Goal: Transaction & Acquisition: Purchase product/service

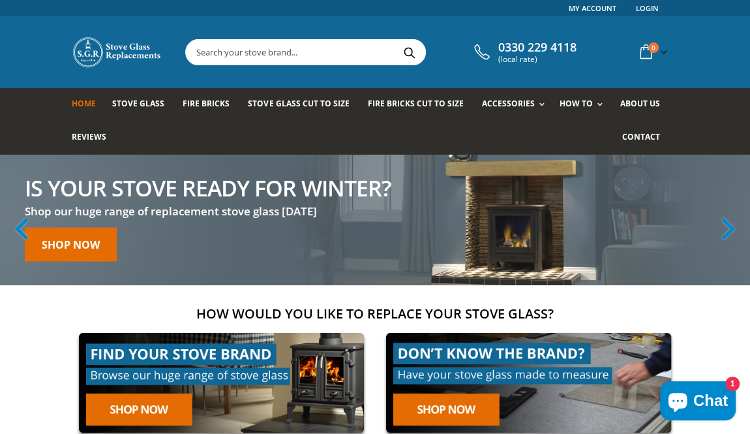
click at [653, 284] on img at bounding box center [417, 220] width 835 height 131
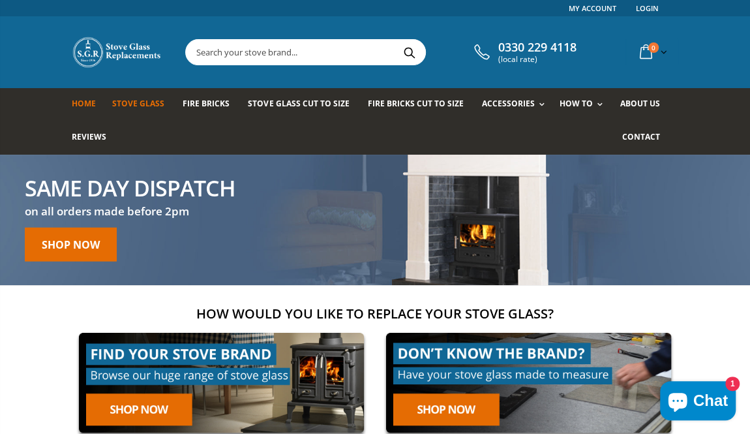
click at [130, 103] on span "Stove Glass" at bounding box center [138, 103] width 52 height 11
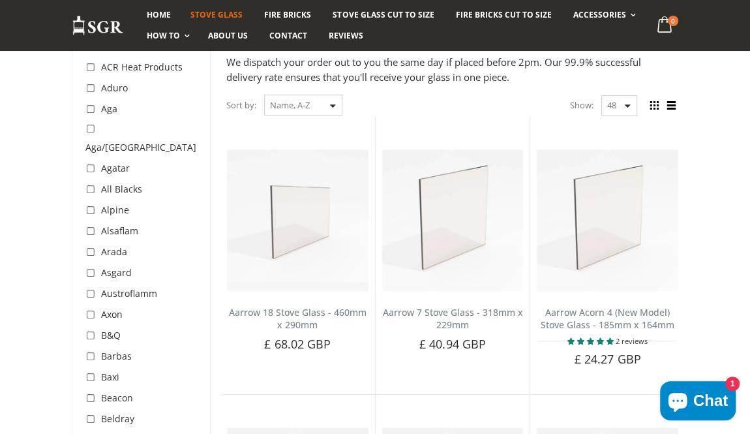
scroll to position [185, 0]
click at [172, 387] on li "Beacon" at bounding box center [143, 397] width 116 height 21
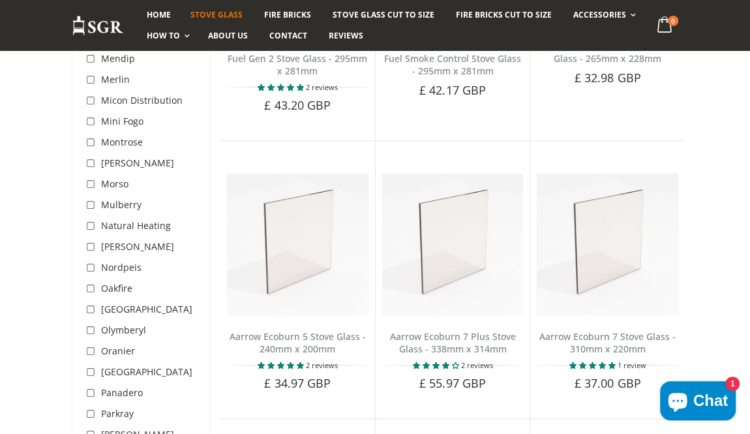
scroll to position [2946, 0]
click at [95, 345] on input "checkbox" at bounding box center [91, 351] width 13 height 13
checkbox input "true"
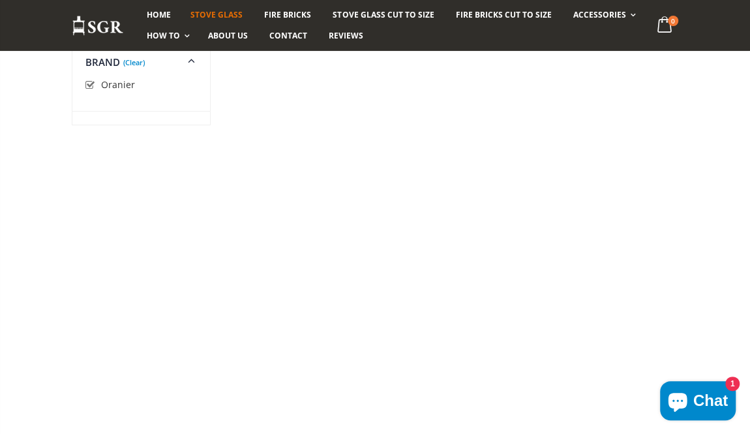
click at [96, 296] on div "Categories Brand (Clear) Aarrow ACR Heat Products Aduro Aga" at bounding box center [141, 20] width 139 height 4473
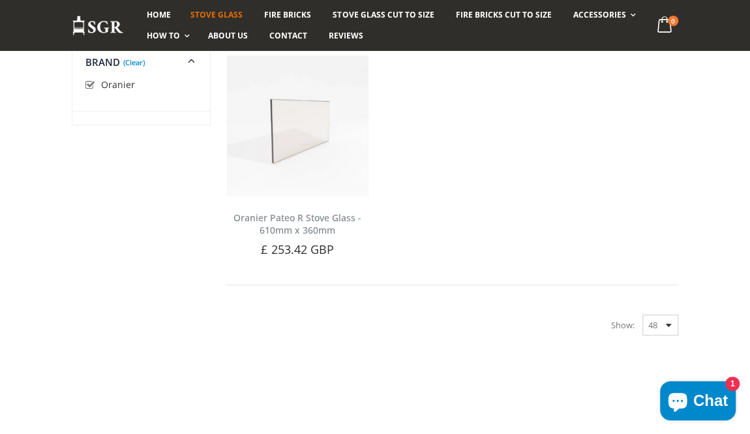
scroll to position [2946, 0]
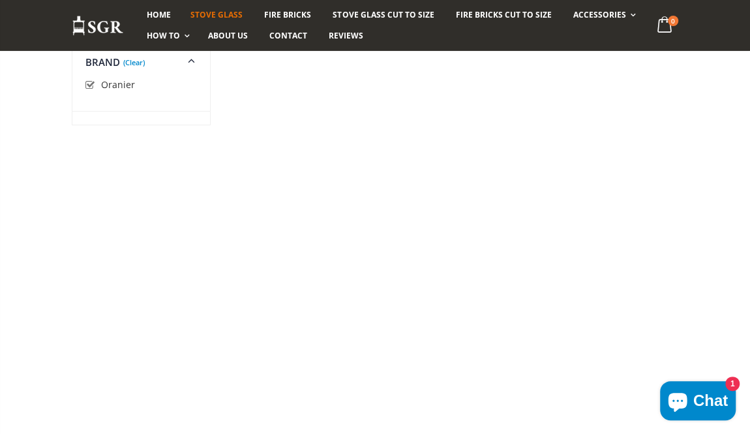
scroll to position [2110, 0]
click at [57, 118] on div "STOVE GLASS Get Your Stove Running Again And Bring The Warmth Back Into Your Ho…" at bounding box center [375, 312] width 750 height 4473
click at [93, 86] on input "checkbox" at bounding box center [91, 85] width 13 height 13
checkbox input "false"
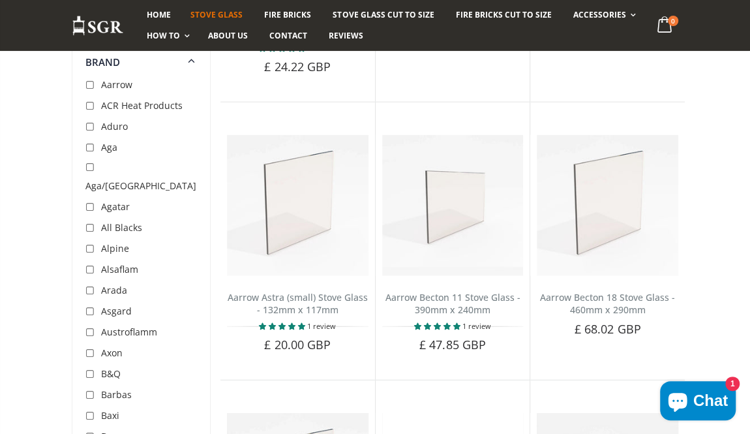
scroll to position [2110, 0]
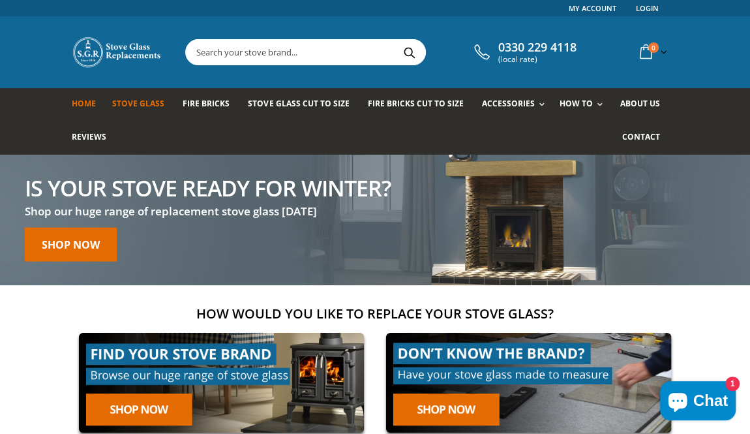
click at [131, 108] on span "Stove Glass" at bounding box center [138, 103] width 52 height 11
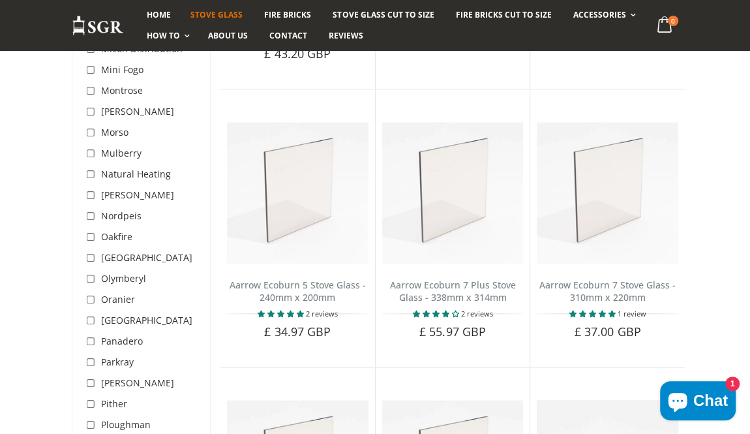
scroll to position [2998, 0]
click at [85, 271] on input "checkbox" at bounding box center [91, 277] width 13 height 13
checkbox input "true"
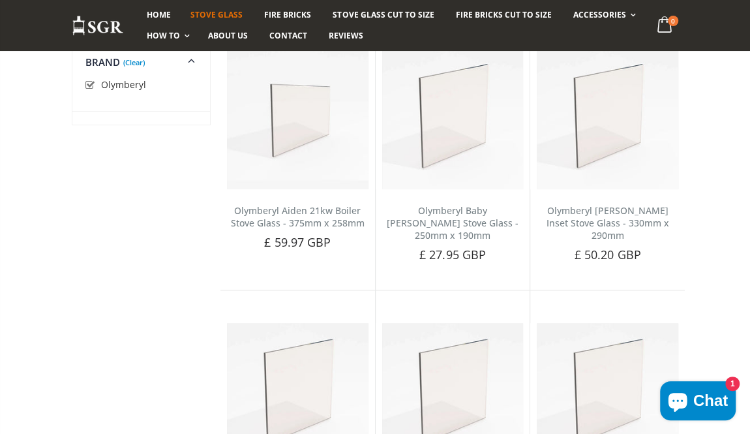
scroll to position [277, 0]
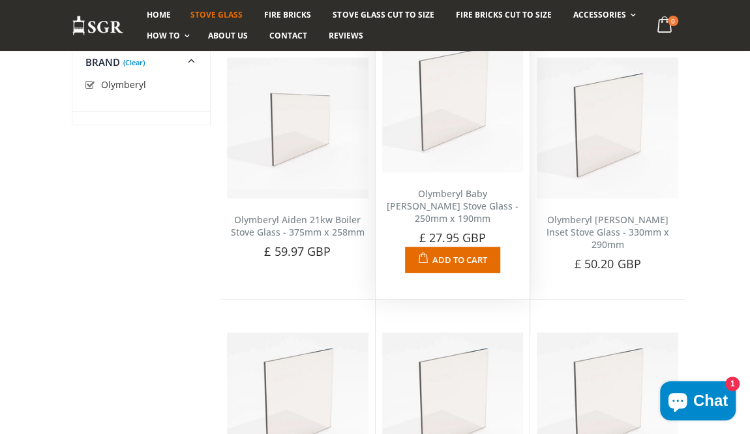
click at [465, 224] on link "Olymberyl Baby [PERSON_NAME] Stove Glass - 250mm x 190mm" at bounding box center [453, 205] width 132 height 37
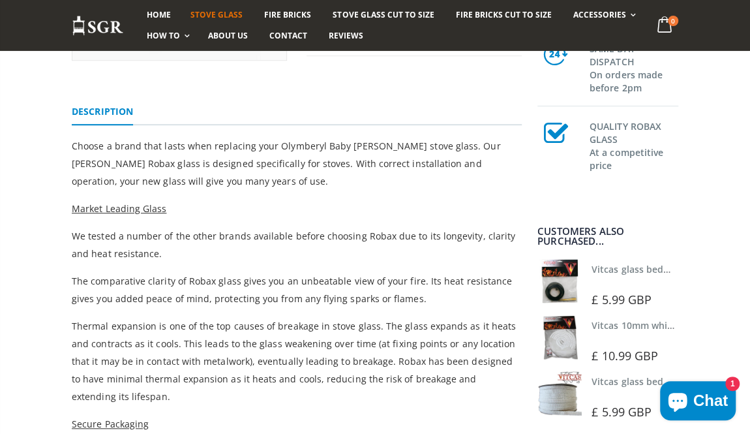
scroll to position [341, 0]
click at [429, 348] on span "Thermal expansion is one of the top causes of breakage in stove glass. The glas…" at bounding box center [294, 360] width 444 height 83
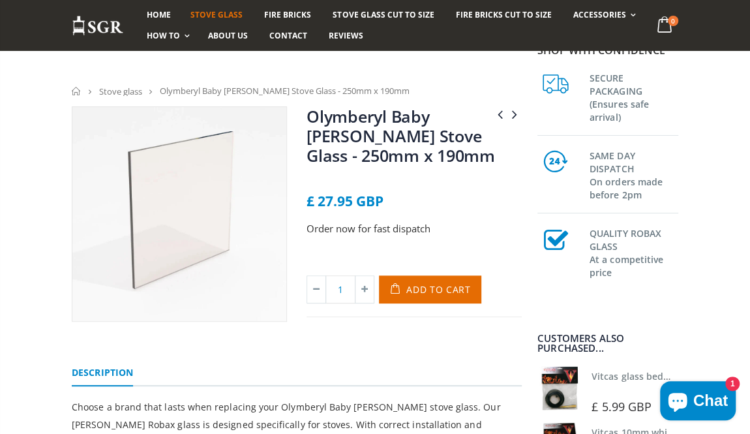
scroll to position [0, 0]
